Goal: Task Accomplishment & Management: Use online tool/utility

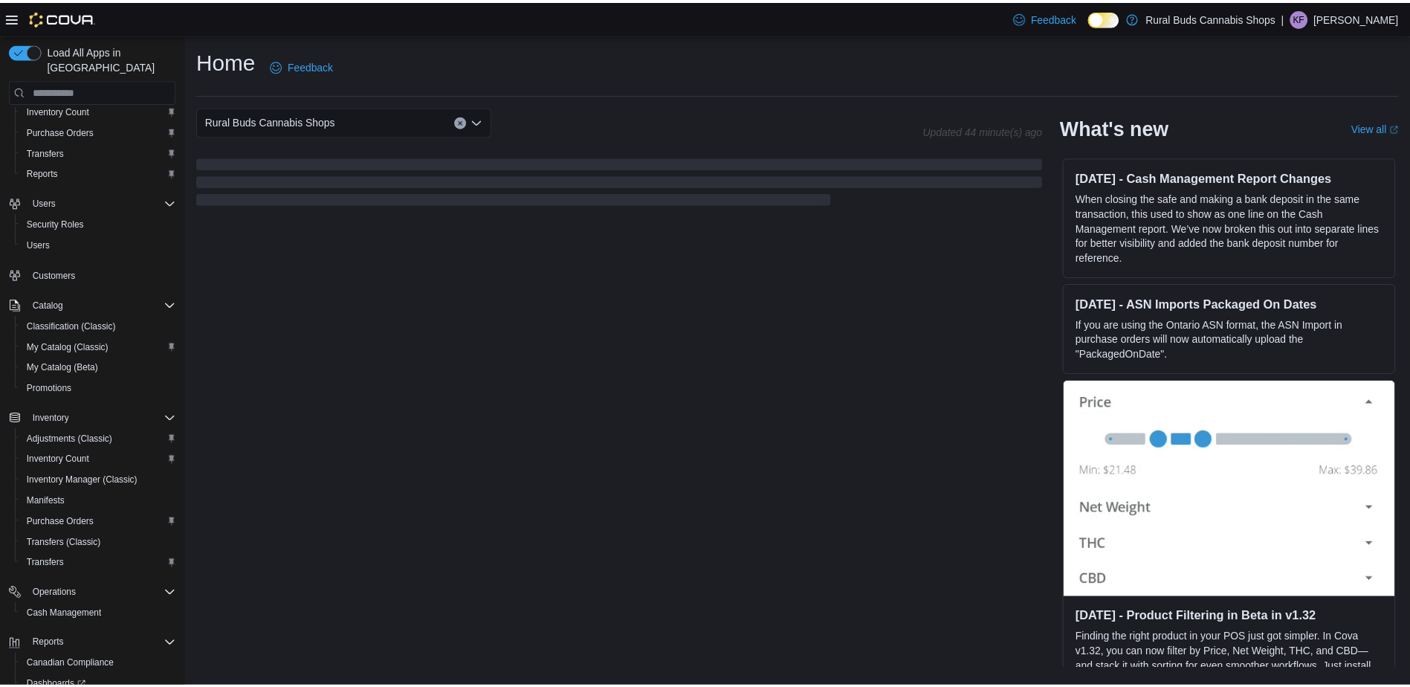
scroll to position [164, 0]
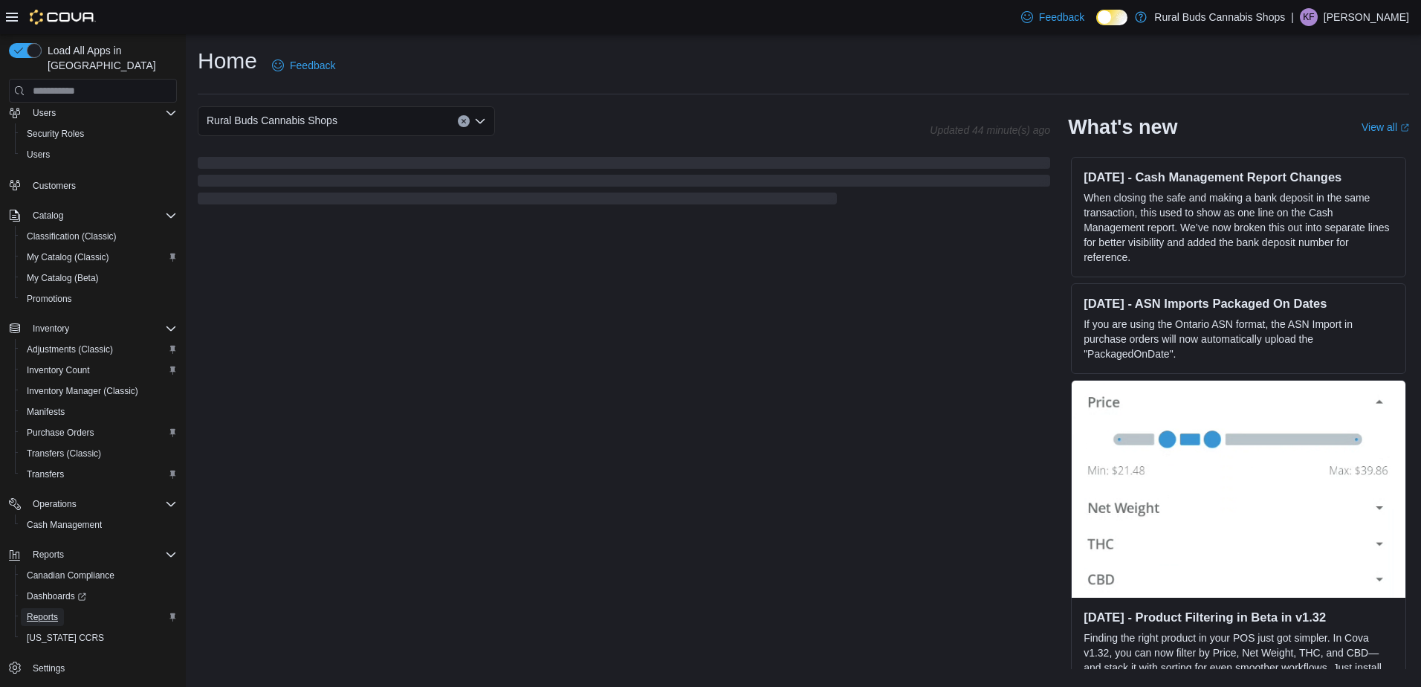
click at [50, 611] on span "Reports" at bounding box center [42, 617] width 31 height 12
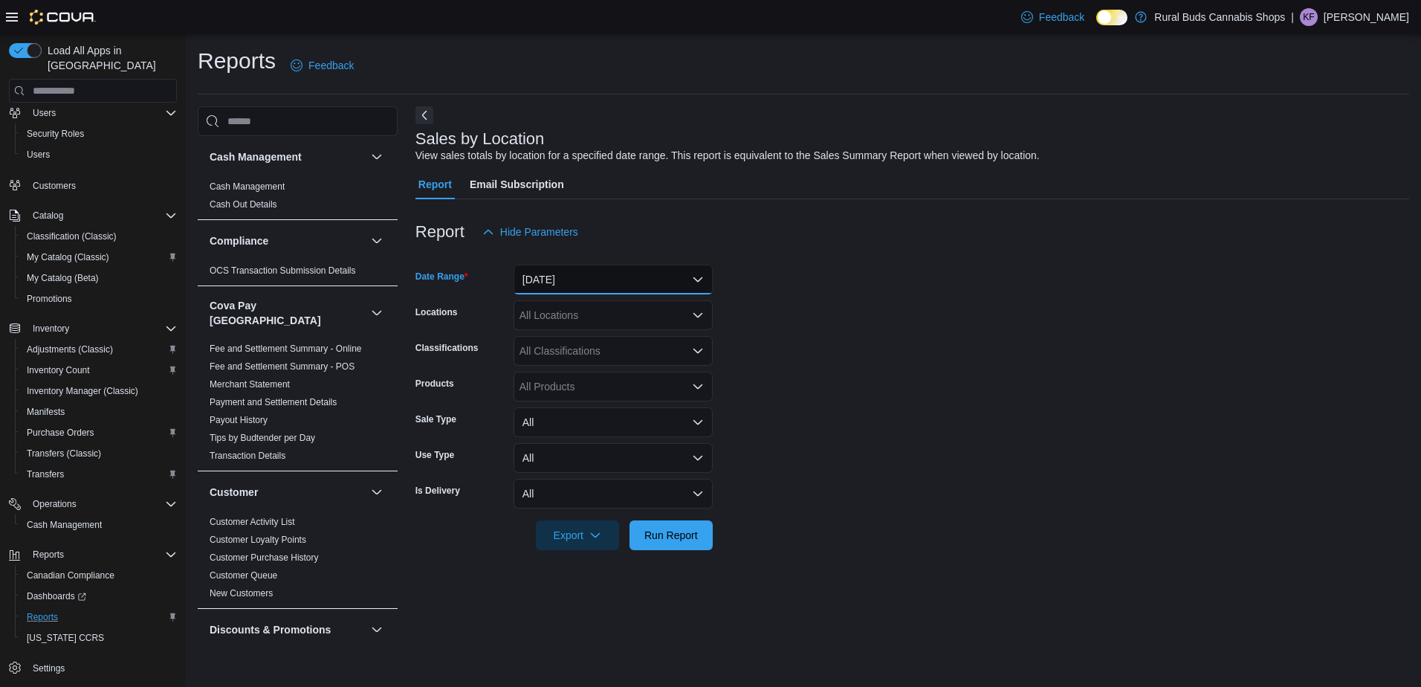
click at [668, 277] on button "[DATE]" at bounding box center [612, 280] width 199 height 30
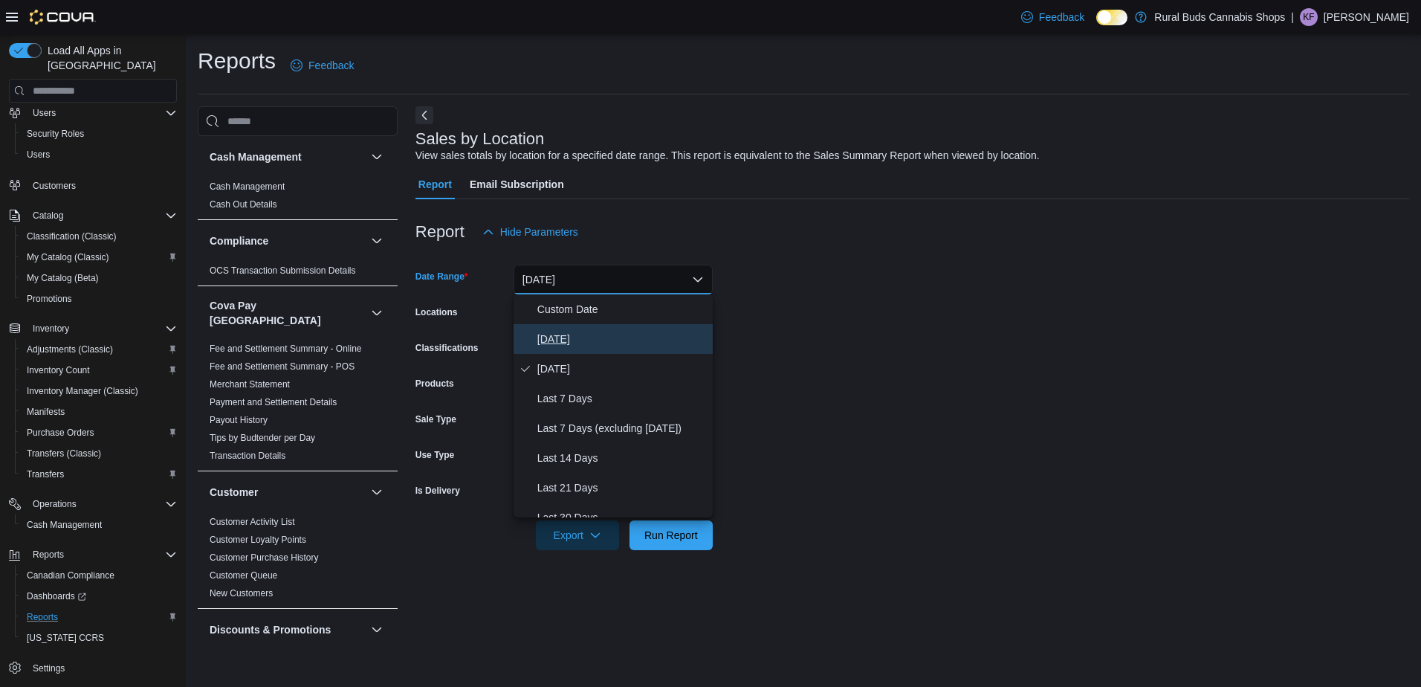
click at [661, 342] on span "[DATE]" at bounding box center [621, 339] width 169 height 18
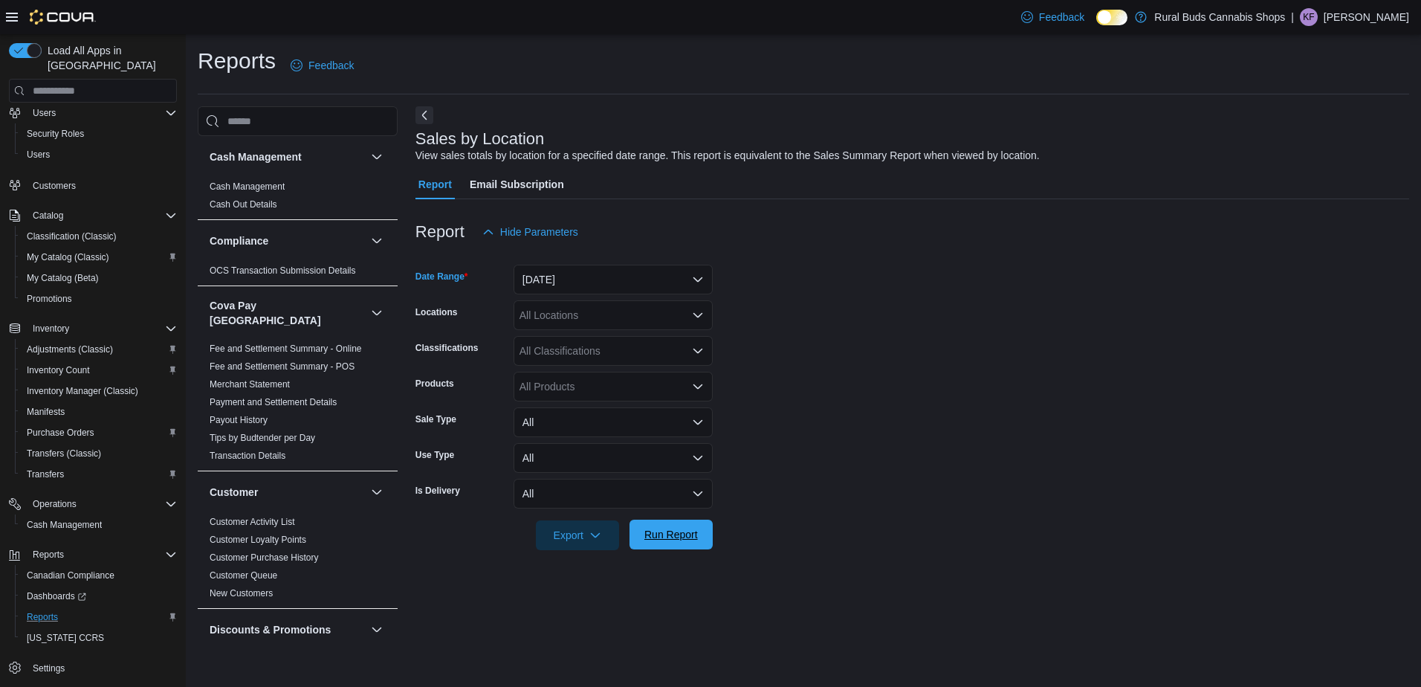
click at [690, 537] on span "Run Report" at bounding box center [670, 534] width 53 height 15
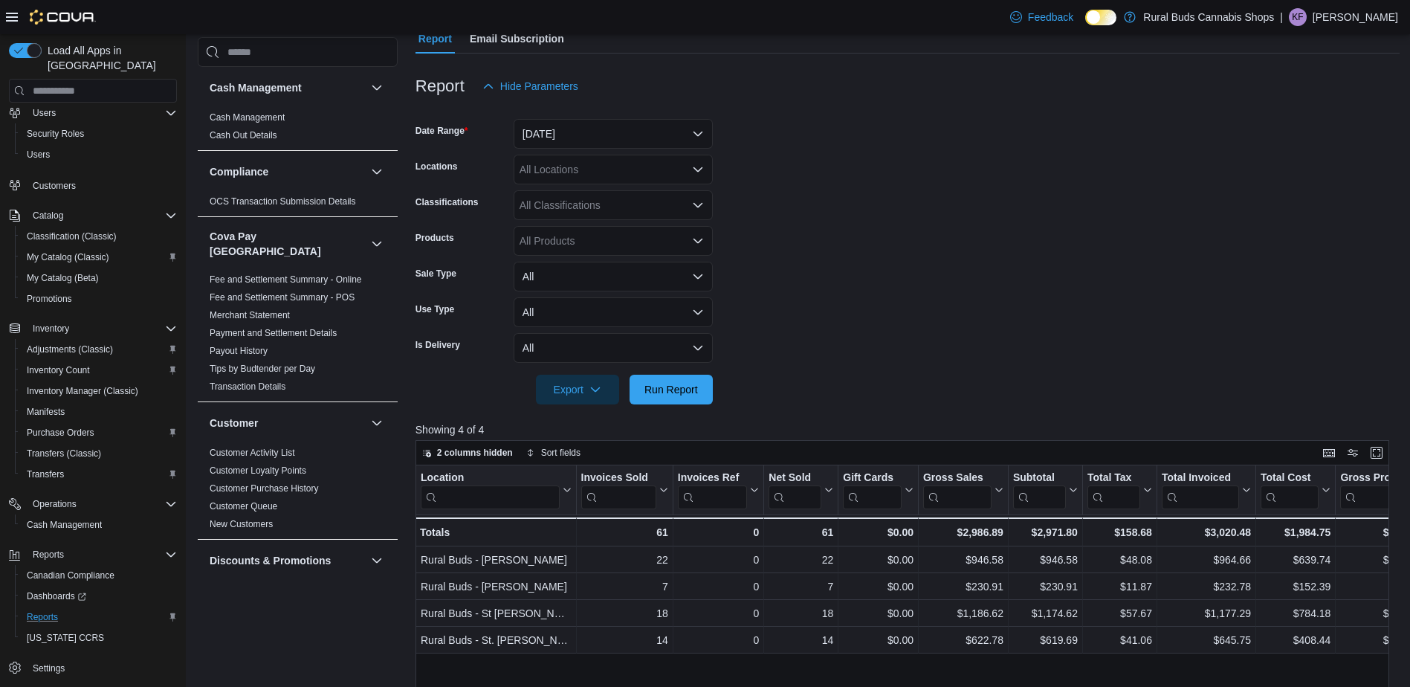
scroll to position [74, 0]
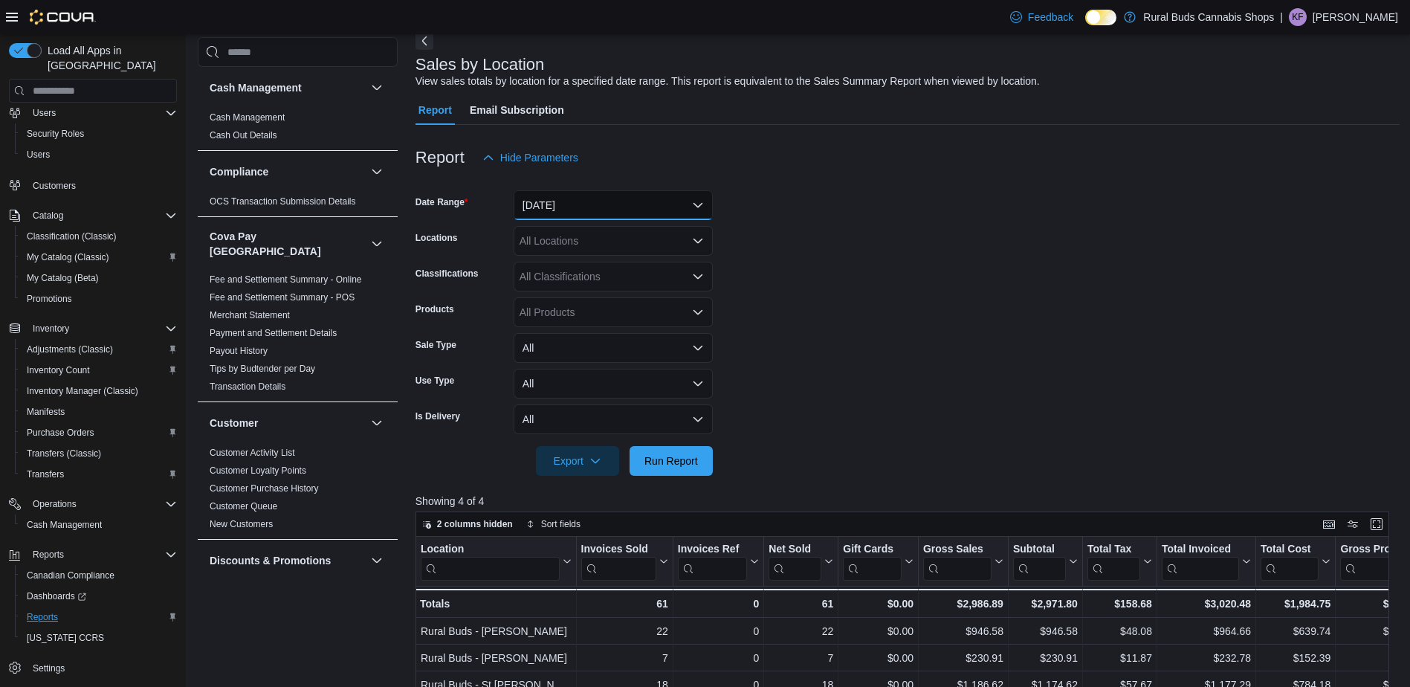
click at [643, 199] on button "[DATE]" at bounding box center [612, 205] width 199 height 30
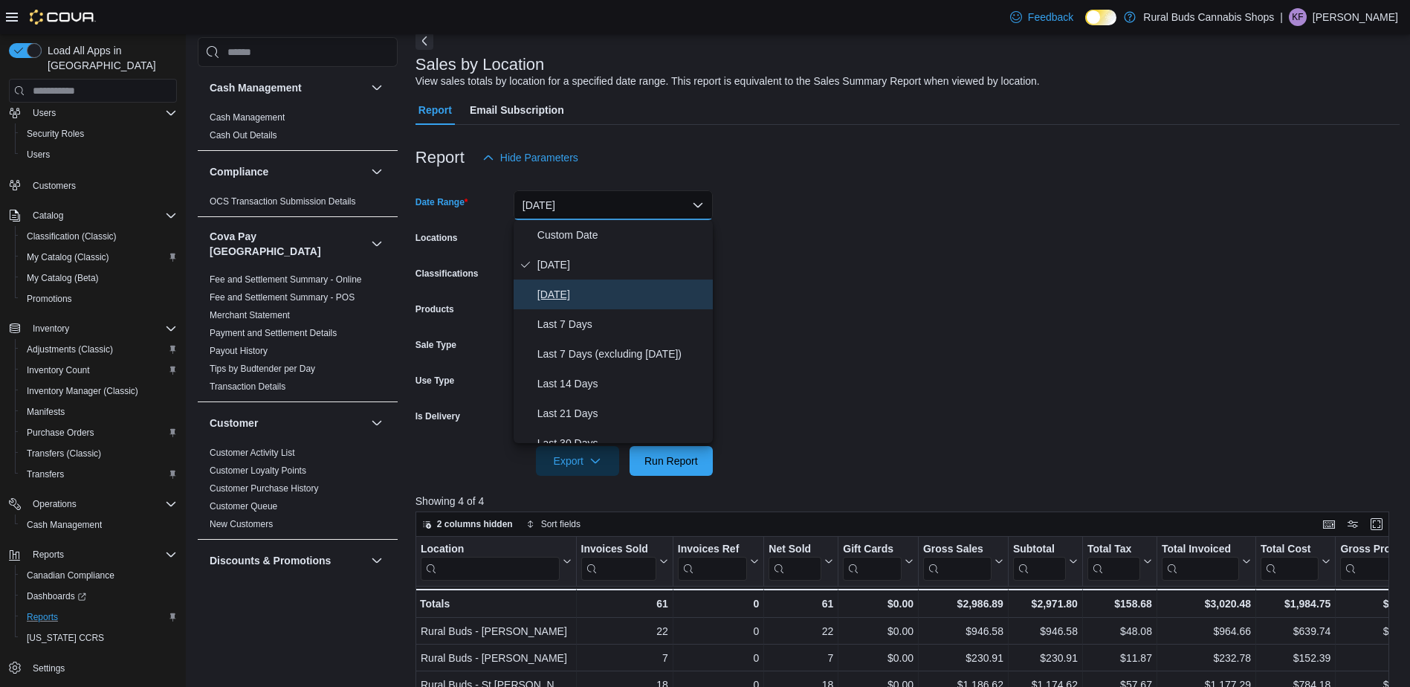
click at [644, 297] on span "[DATE]" at bounding box center [621, 294] width 169 height 18
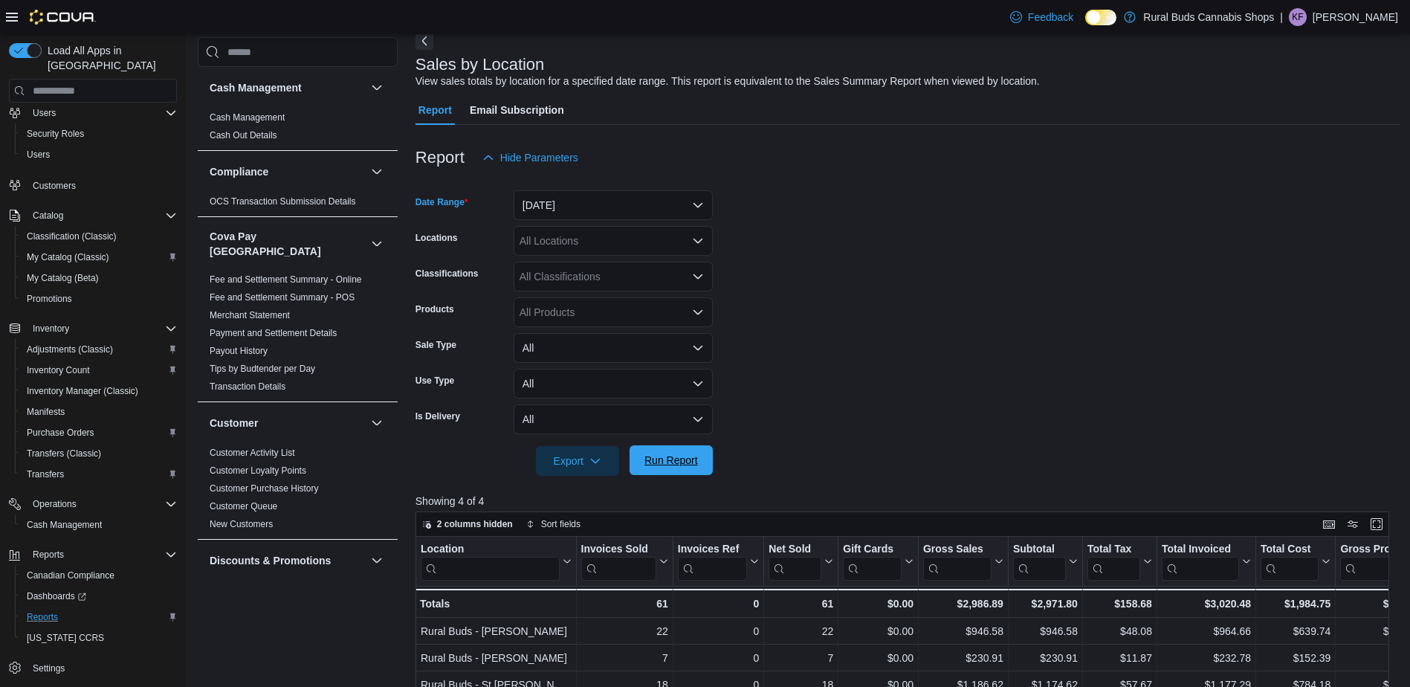
click at [696, 455] on span "Run Report" at bounding box center [670, 460] width 53 height 15
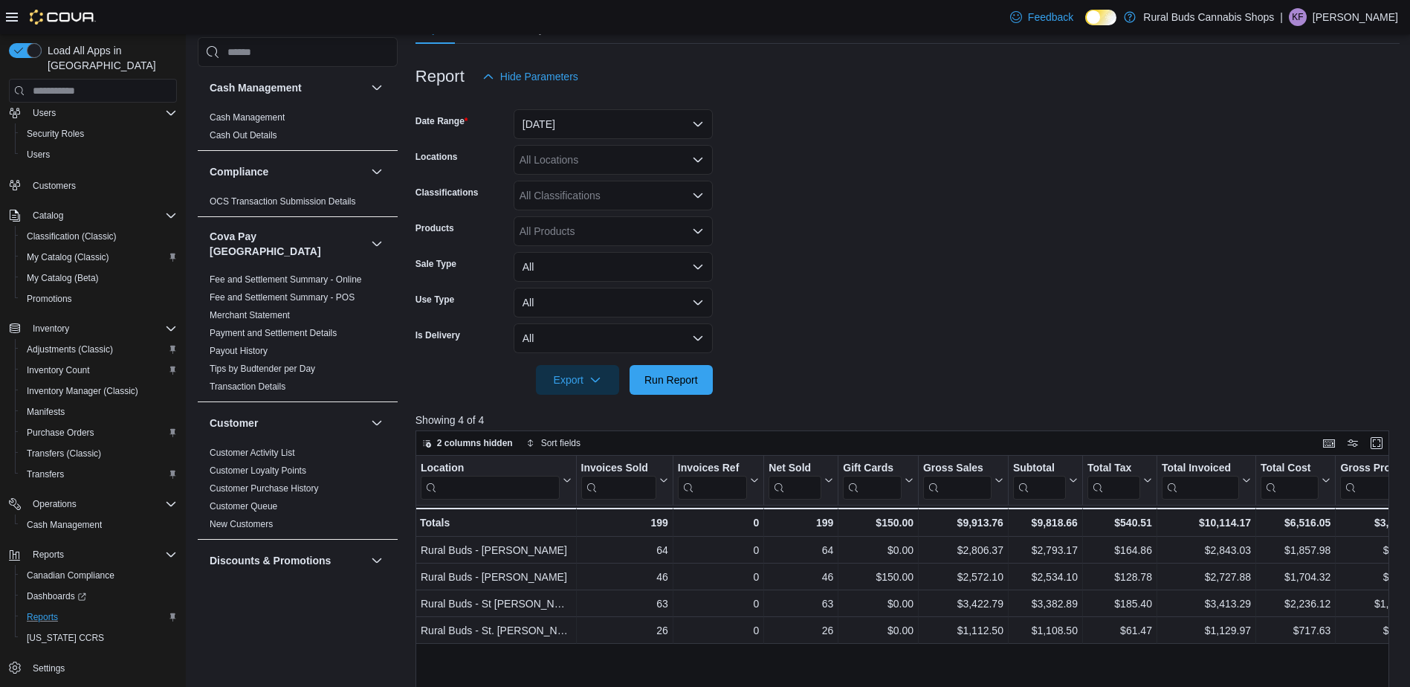
scroll to position [223, 0]
